Goal: Task Accomplishment & Management: Manage account settings

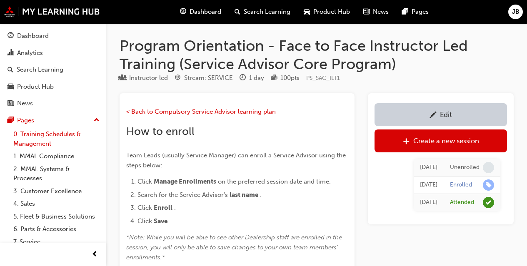
scroll to position [886, 0]
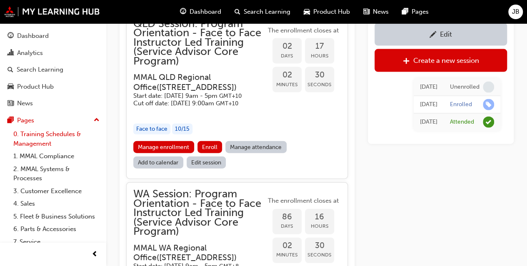
click at [42, 142] on link "0. Training Schedules & Management" at bounding box center [56, 139] width 93 height 22
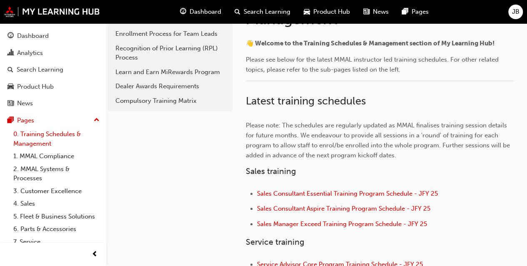
scroll to position [189, 0]
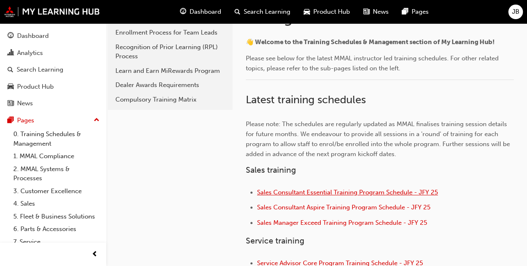
click at [303, 193] on span "Sales Consultant Essential Training Program Schedule - JFY 25" at bounding box center [347, 192] width 181 height 7
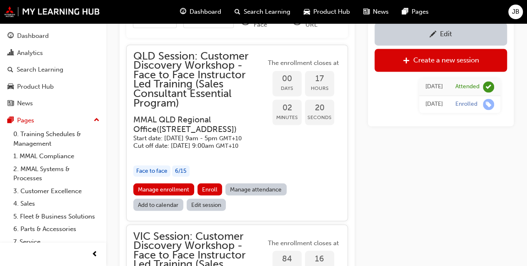
scroll to position [685, 0]
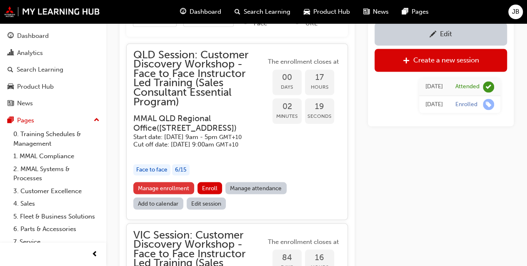
click at [169, 194] on link "Manage enrollment" at bounding box center [163, 188] width 61 height 12
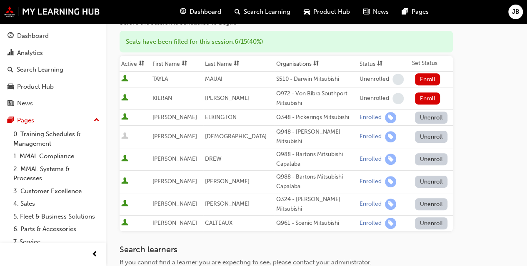
scroll to position [139, 0]
